Goal: Task Accomplishment & Management: Manage account settings

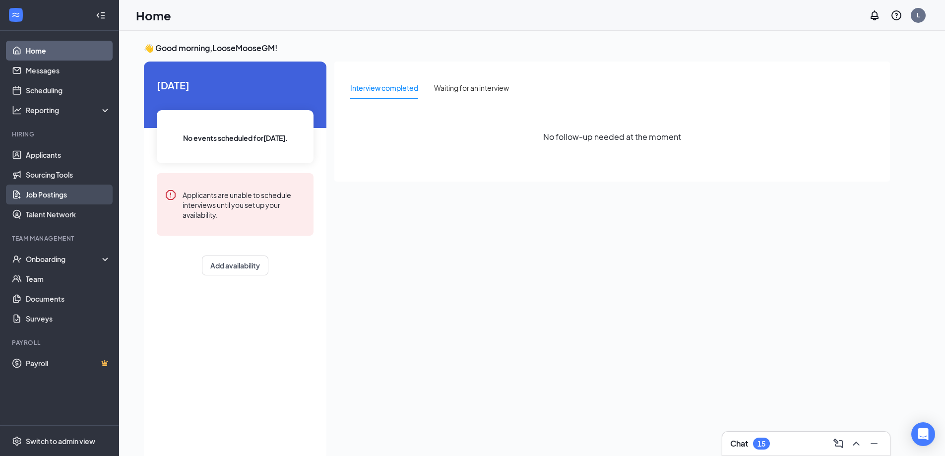
click at [60, 199] on link "Job Postings" at bounding box center [68, 195] width 85 height 20
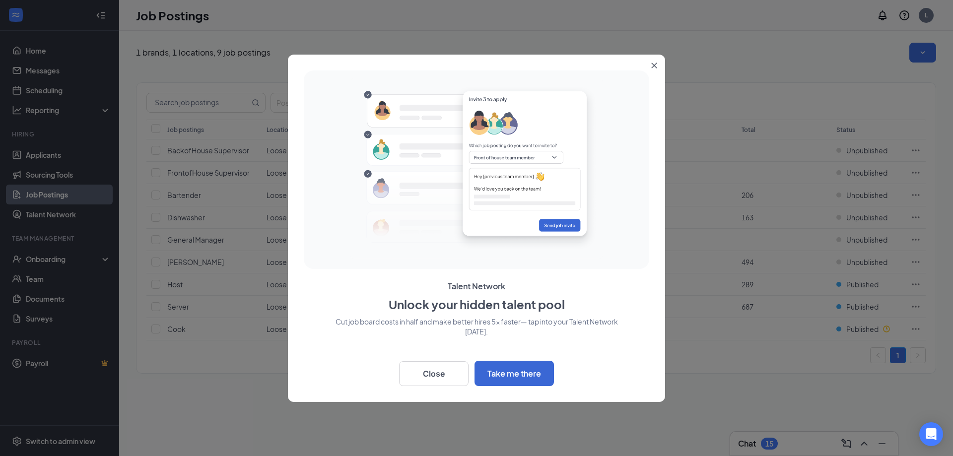
click at [657, 68] on button "Close" at bounding box center [656, 64] width 18 height 18
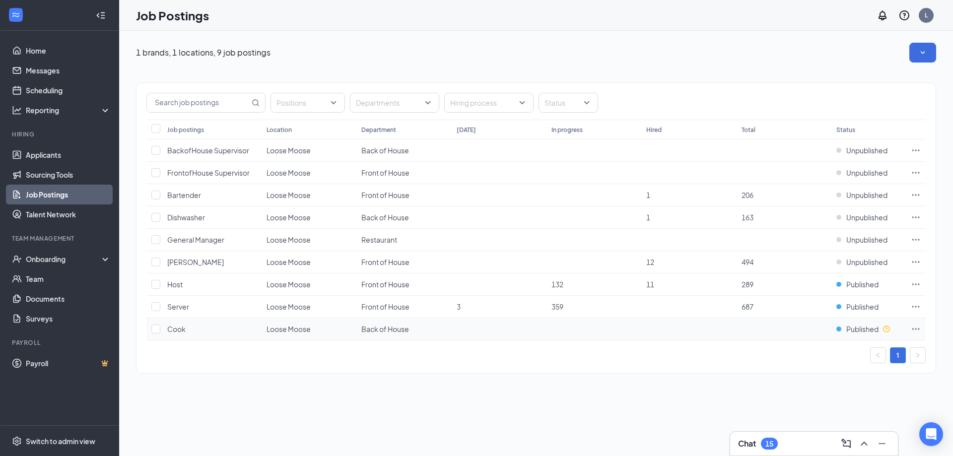
click at [910, 328] on td at bounding box center [916, 329] width 20 height 22
click at [916, 328] on icon "Ellipses" at bounding box center [916, 329] width 10 height 10
click at [698, 402] on div "1 brands, 1 locations, 9 job postings Positions Departments Hiring process Stat…" at bounding box center [536, 243] width 834 height 425
click at [871, 330] on span "Published" at bounding box center [862, 329] width 32 height 10
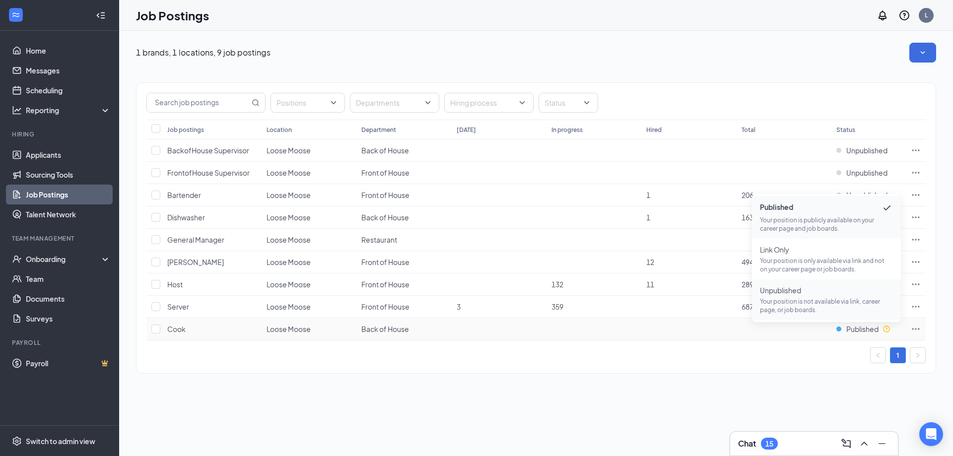
click at [809, 306] on p "Your position is not available via link, career page, or job boards." at bounding box center [826, 305] width 133 height 17
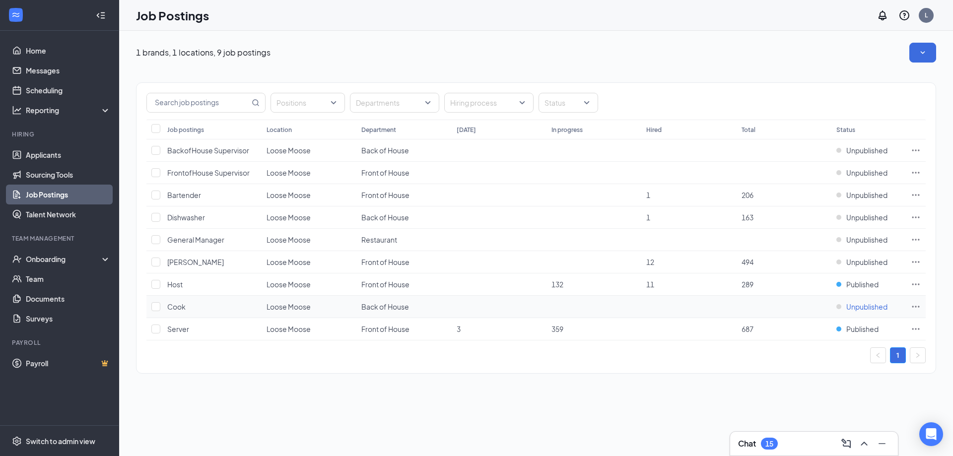
click at [860, 307] on span "Unpublished" at bounding box center [866, 307] width 41 height 10
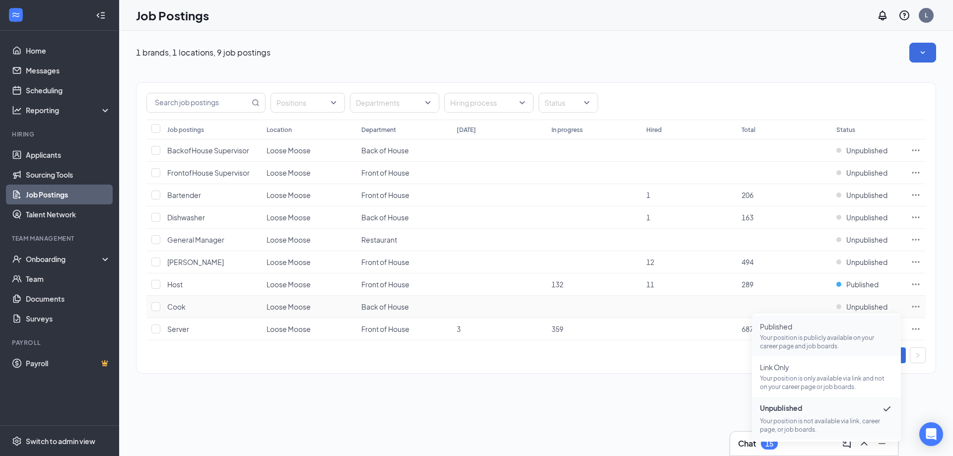
click at [796, 341] on p "Your position is publicly available on your career page and job boards." at bounding box center [826, 341] width 133 height 17
